Goal: Communication & Community: Answer question/provide support

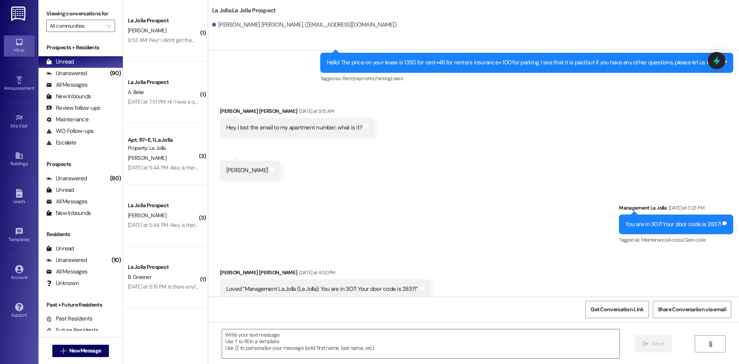
scroll to position [700, 0]
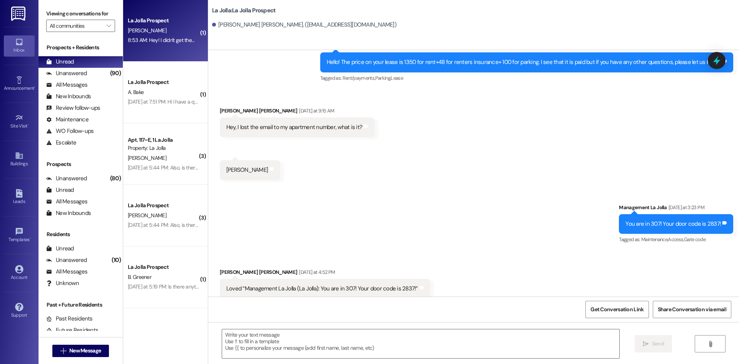
click at [158, 45] on div "La Jolla Prospect [PERSON_NAME] 8:53 AM: Hey! I didn't get them email with the …" at bounding box center [165, 31] width 85 height 62
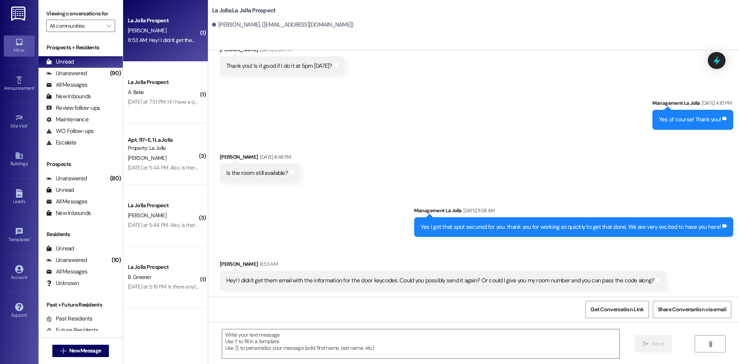
scroll to position [508, 0]
click at [518, 344] on textarea at bounding box center [420, 343] width 397 height 29
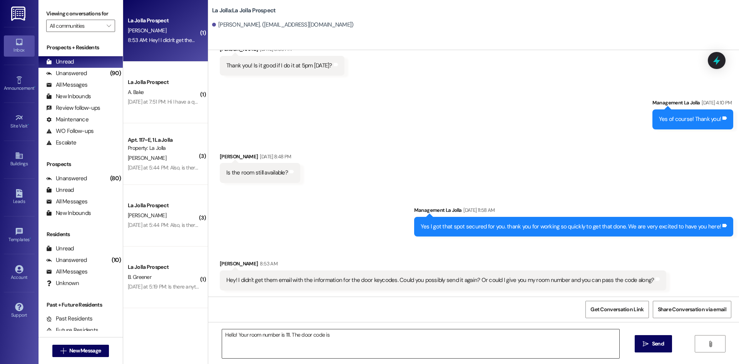
click at [391, 334] on textarea "Hello! Your room number is 111. The door code is" at bounding box center [420, 343] width 397 height 29
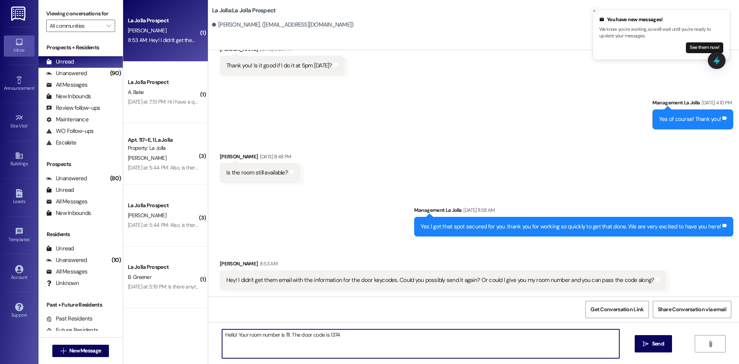
type textarea "Hello! Your room number is 111. The door code is 1374!"
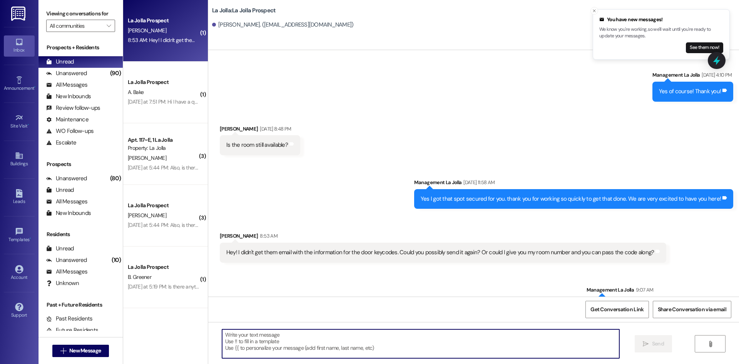
scroll to position [562, 0]
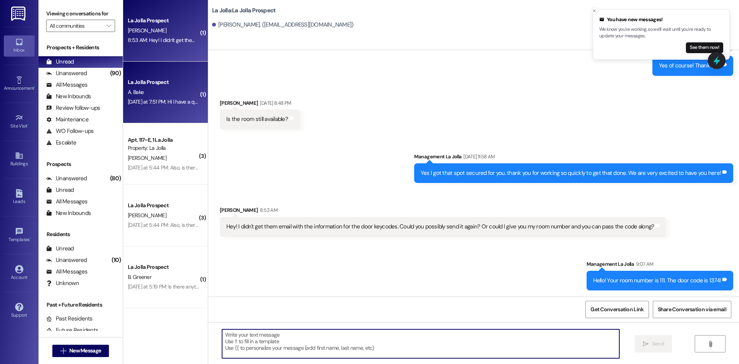
click at [193, 78] on div "La Jolla Prospect A. Bake [DATE] at 7:51 PM: Hi I have a quick question about a…" at bounding box center [165, 93] width 85 height 62
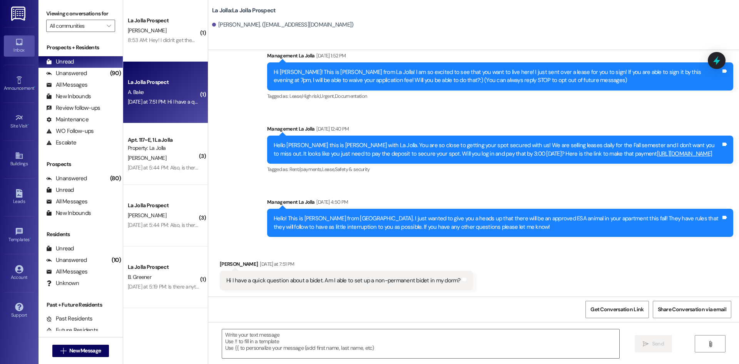
scroll to position [22, 0]
click at [260, 339] on textarea at bounding box center [420, 343] width 397 height 29
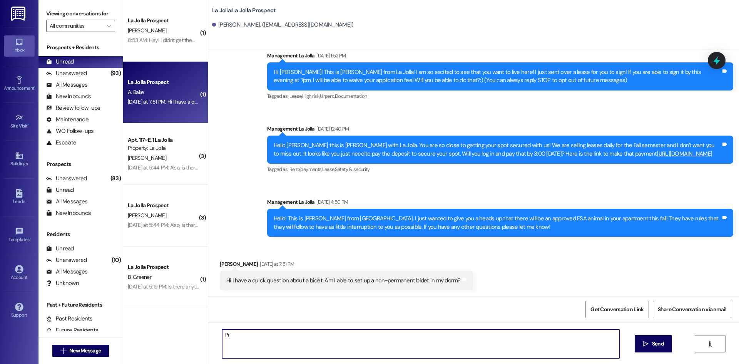
type textarea "P"
type textarea "L"
type textarea "N"
click at [429, 334] on textarea "Hello! No we cannot add things to the toilet that will be interfering with the …" at bounding box center [420, 343] width 397 height 29
click at [419, 336] on textarea "Hello! No we cannot add things to the toilet that will be interfering with the …" at bounding box center [420, 343] width 397 height 29
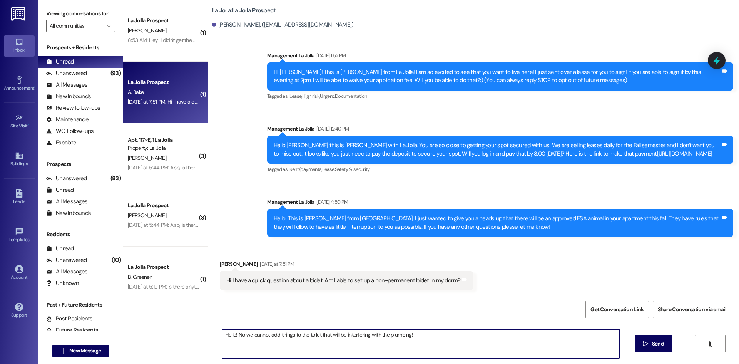
drag, startPoint x: 240, startPoint y: 334, endPoint x: 234, endPoint y: 335, distance: 5.9
click at [234, 335] on textarea "Hello! No we cannot add things to the toilet that will be interfering with the …" at bounding box center [420, 343] width 397 height 29
click at [450, 333] on textarea "Hello! Unfortunately we cannot add things to the toilet that will be interferin…" at bounding box center [420, 343] width 397 height 29
type textarea "Hello! Unfortunately we cannot add things to the toilet that will be interferin…"
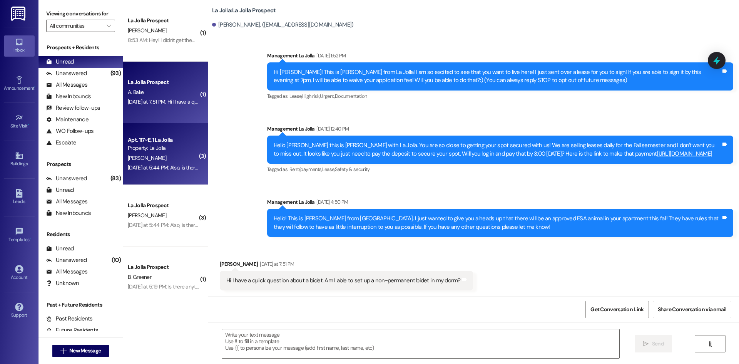
click at [176, 156] on div "[PERSON_NAME]" at bounding box center [163, 158] width 73 height 10
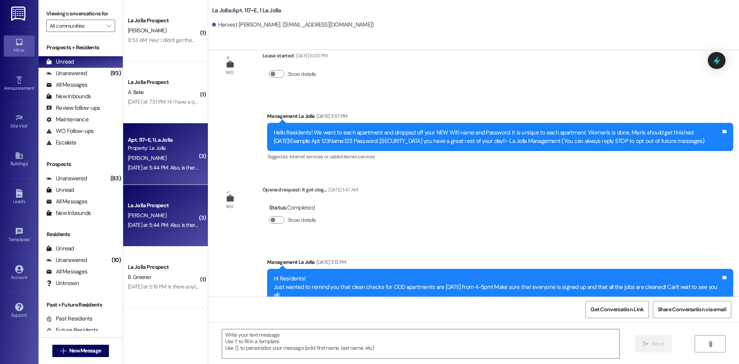
scroll to position [2686, 0]
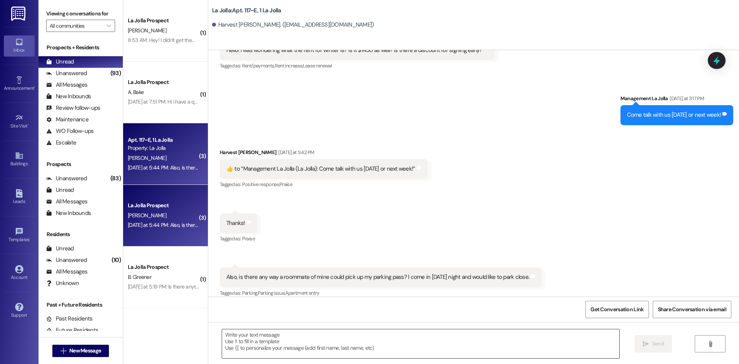
click at [356, 352] on textarea at bounding box center [420, 343] width 397 height 29
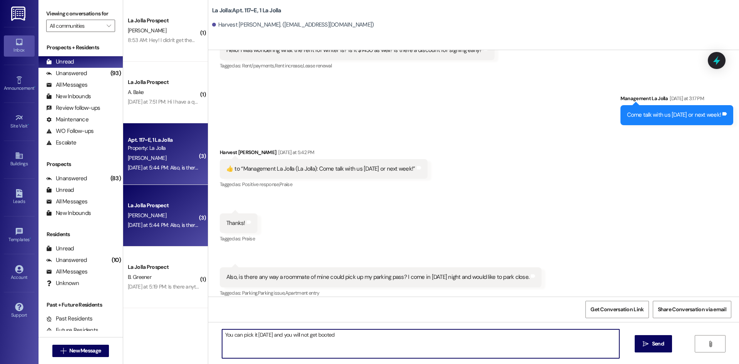
type textarea "You can pick it [DATE] and you will not get booted"
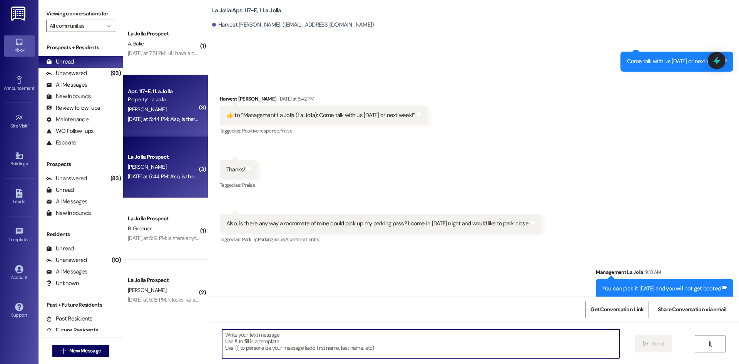
scroll to position [60, 0]
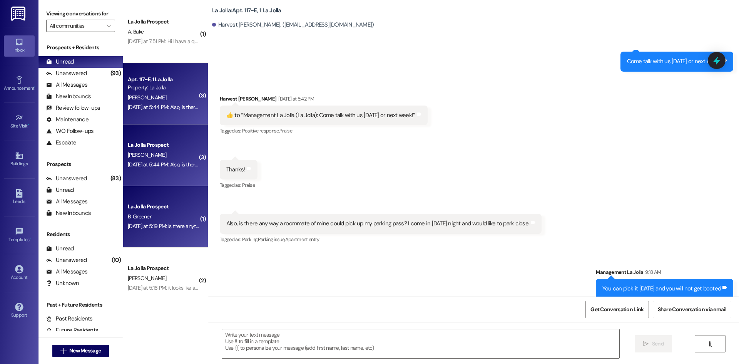
click at [148, 223] on div "[DATE] at 5:19 PM: Is there anything else that needs done? Or is the contract f…" at bounding box center [228, 226] width 201 height 7
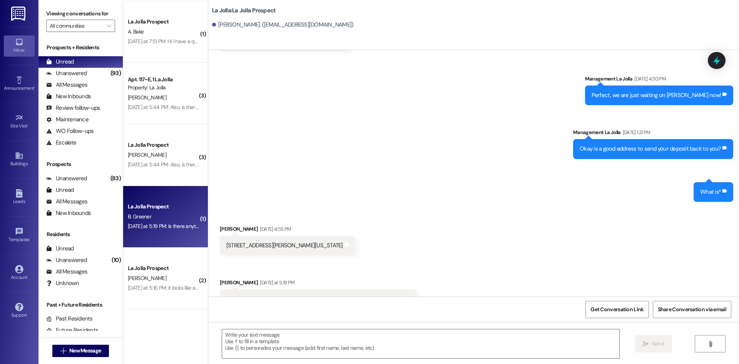
scroll to position [1406, 0]
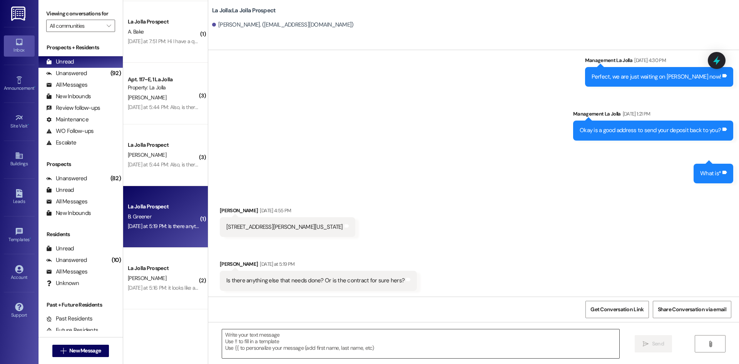
click at [287, 333] on textarea at bounding box center [420, 343] width 397 height 29
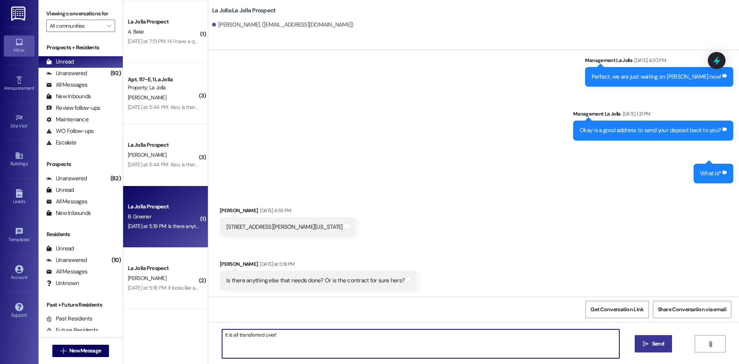
type textarea "It is all transferred over!"
click at [664, 345] on span "Send" at bounding box center [658, 344] width 12 height 8
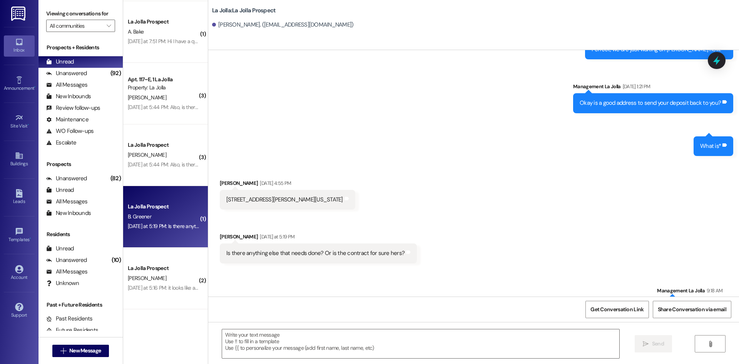
scroll to position [1460, 0]
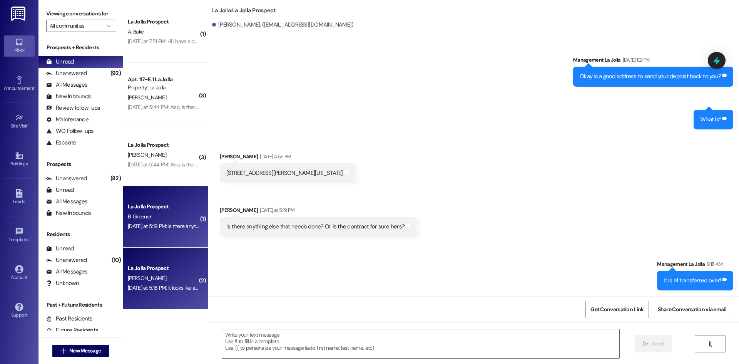
click at [181, 288] on div "[DATE] at 5:16 PM: it looks like all the rooms someone has moved and my friend …" at bounding box center [247, 287] width 239 height 7
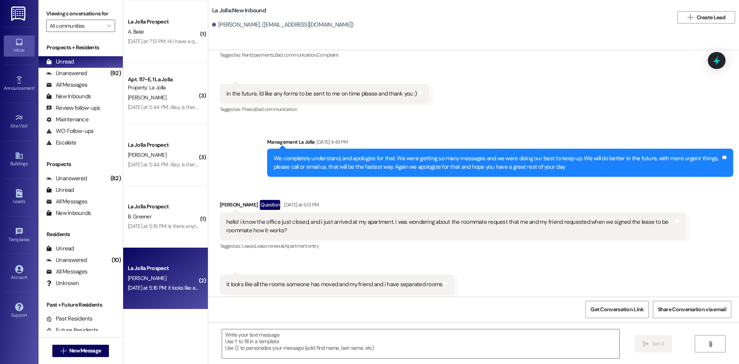
scroll to position [1634, 0]
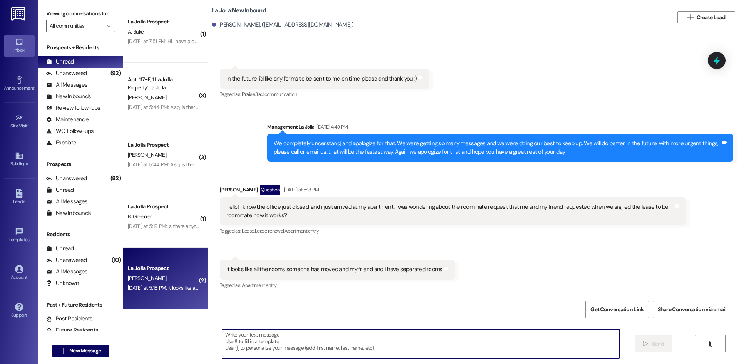
click at [370, 342] on textarea at bounding box center [420, 343] width 397 height 29
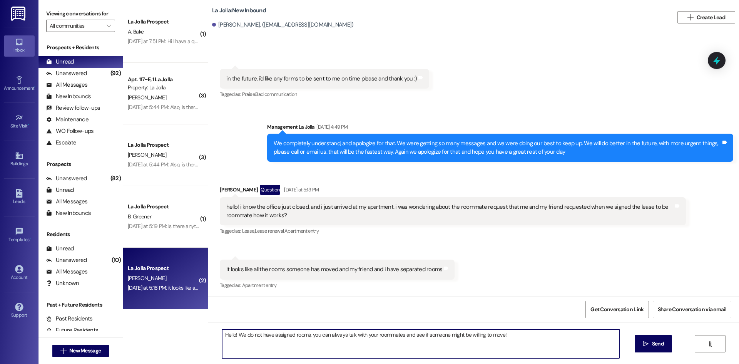
type textarea "Hello! We do not have assigned rooms, you can always talk with your roommates a…"
click at [626, 345] on div "Hello! We do not have assigned rooms, you can always talk with your roommates a…" at bounding box center [473, 351] width 531 height 58
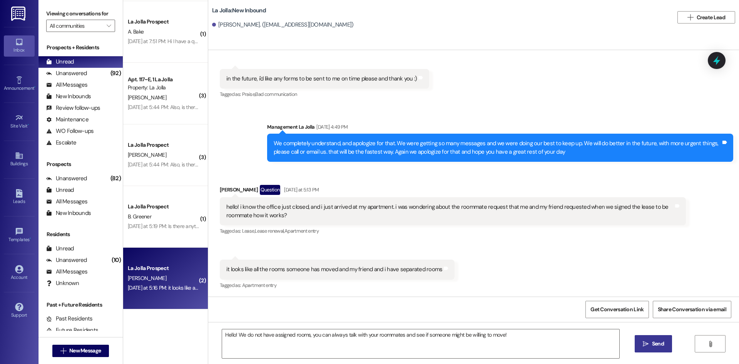
click at [644, 345] on icon "" at bounding box center [646, 344] width 6 height 6
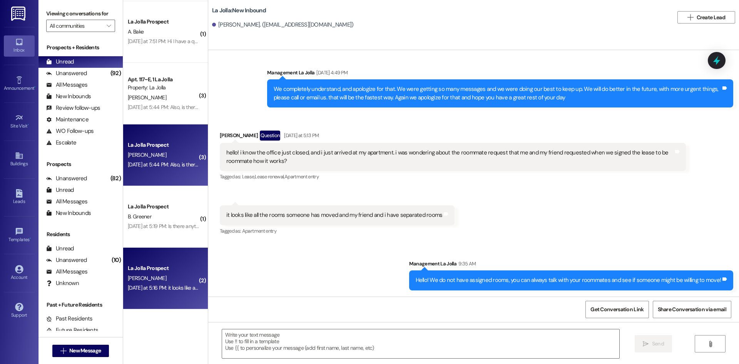
scroll to position [0, 0]
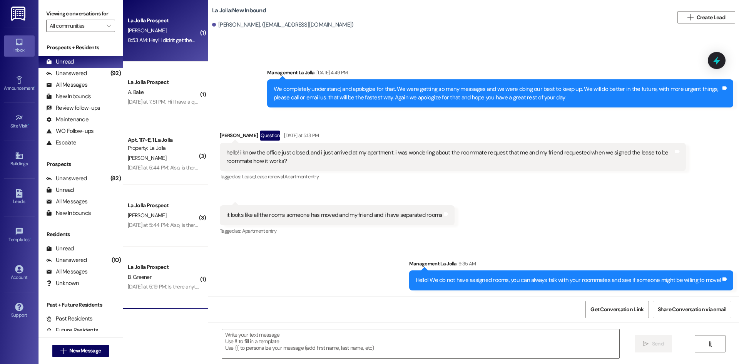
click at [173, 47] on div "La Jolla Prospect [PERSON_NAME] 8:53 AM: Hey! I didn't get them email with the …" at bounding box center [165, 31] width 85 height 62
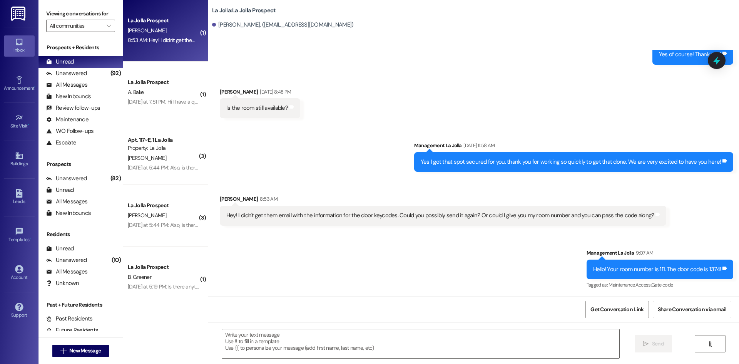
scroll to position [573, 0]
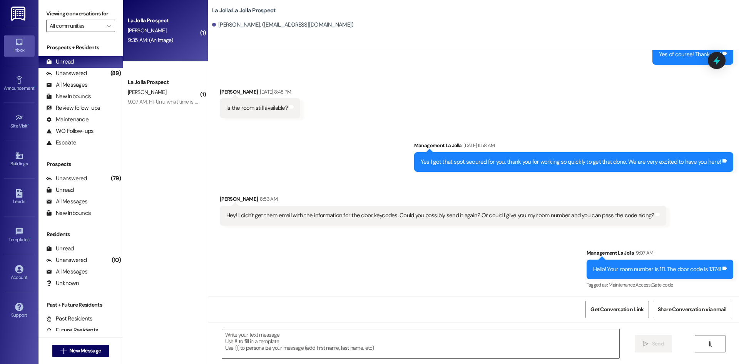
click at [147, 23] on div "La Jolla Prospect" at bounding box center [163, 21] width 71 height 8
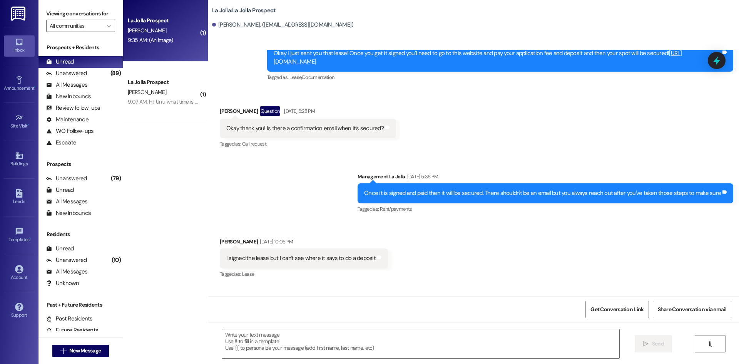
scroll to position [2571, 0]
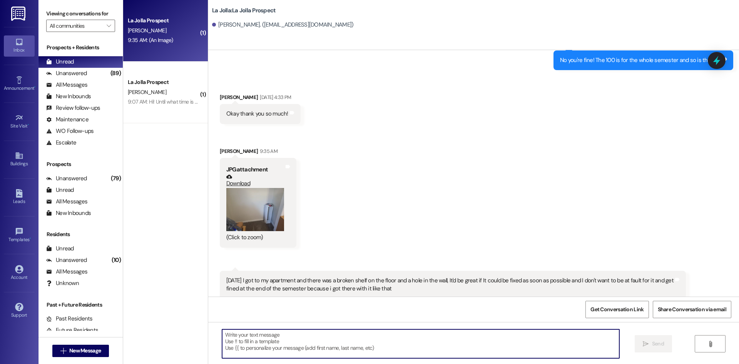
click at [251, 346] on textarea at bounding box center [420, 343] width 397 height 29
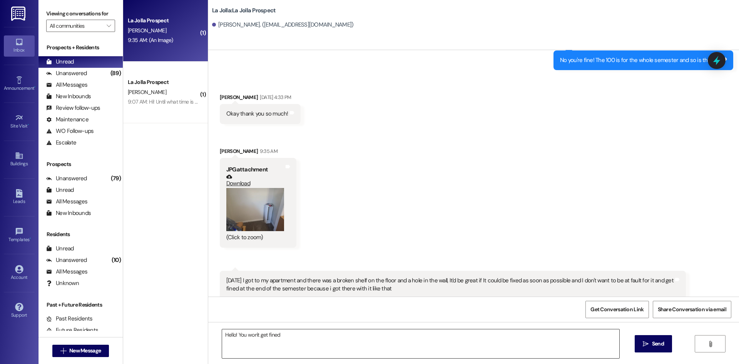
click at [325, 334] on textarea "Hello! You won't get fined" at bounding box center [420, 343] width 397 height 29
drag, startPoint x: 325, startPoint y: 334, endPoint x: 349, endPoint y: 166, distance: 169.2
click at [349, 166] on div "Received via SMS [PERSON_NAME] [DATE] 4:33 PM Okay thank you so much! Tags and …" at bounding box center [473, 190] width 531 height 228
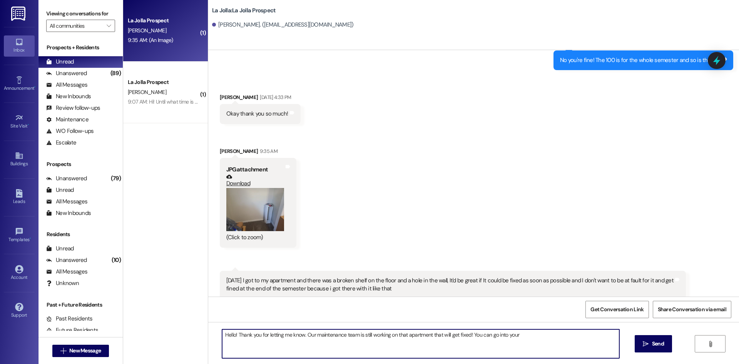
click at [542, 340] on textarea "Hello! Thank you for letting me know. Our maintenance team is still working on …" at bounding box center [420, 343] width 397 height 29
type textarea "Hello! Thank you for letting me know. Our maintenance team is still working on …"
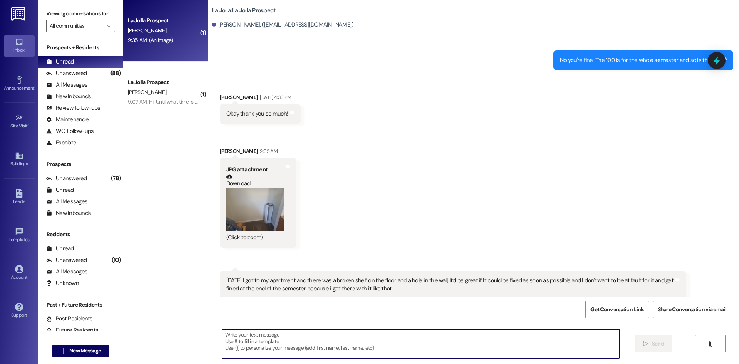
scroll to position [2571, 0]
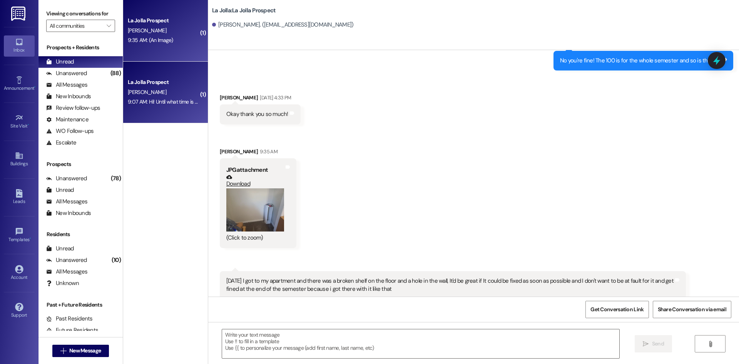
click at [153, 92] on span "[PERSON_NAME]" at bounding box center [147, 92] width 39 height 7
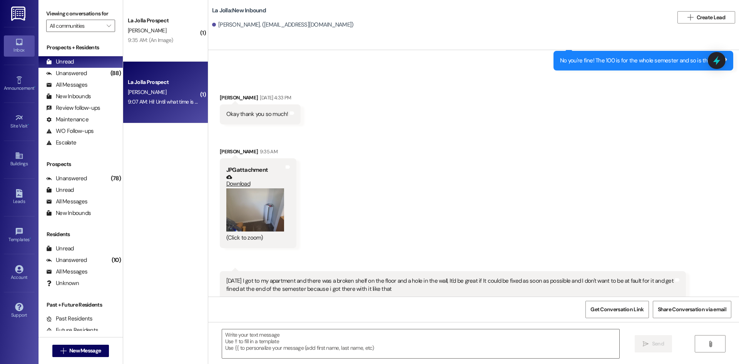
scroll to position [2389, 0]
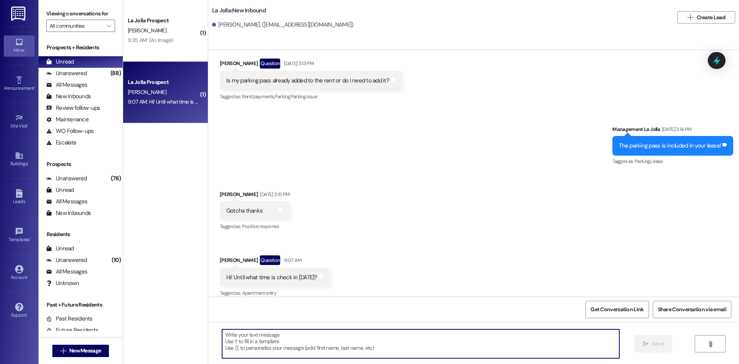
click at [308, 345] on textarea at bounding box center [420, 343] width 397 height 29
type textarea "We are open until 2pm!"
